Goal: Information Seeking & Learning: Learn about a topic

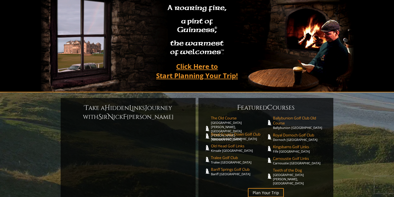
scroll to position [53, 0]
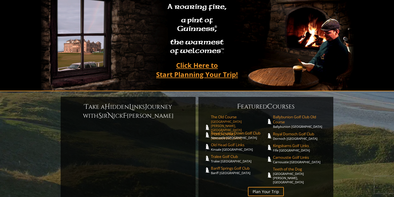
click at [221, 114] on link "The Old Course St. Andrews Links, St. Andrews Scotland" at bounding box center [238, 127] width 55 height 26
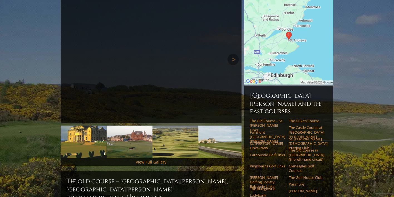
scroll to position [91, 0]
click at [260, 152] on link "Carnoustie Golf Links" at bounding box center [267, 154] width 35 height 4
